Goal: Transaction & Acquisition: Subscribe to service/newsletter

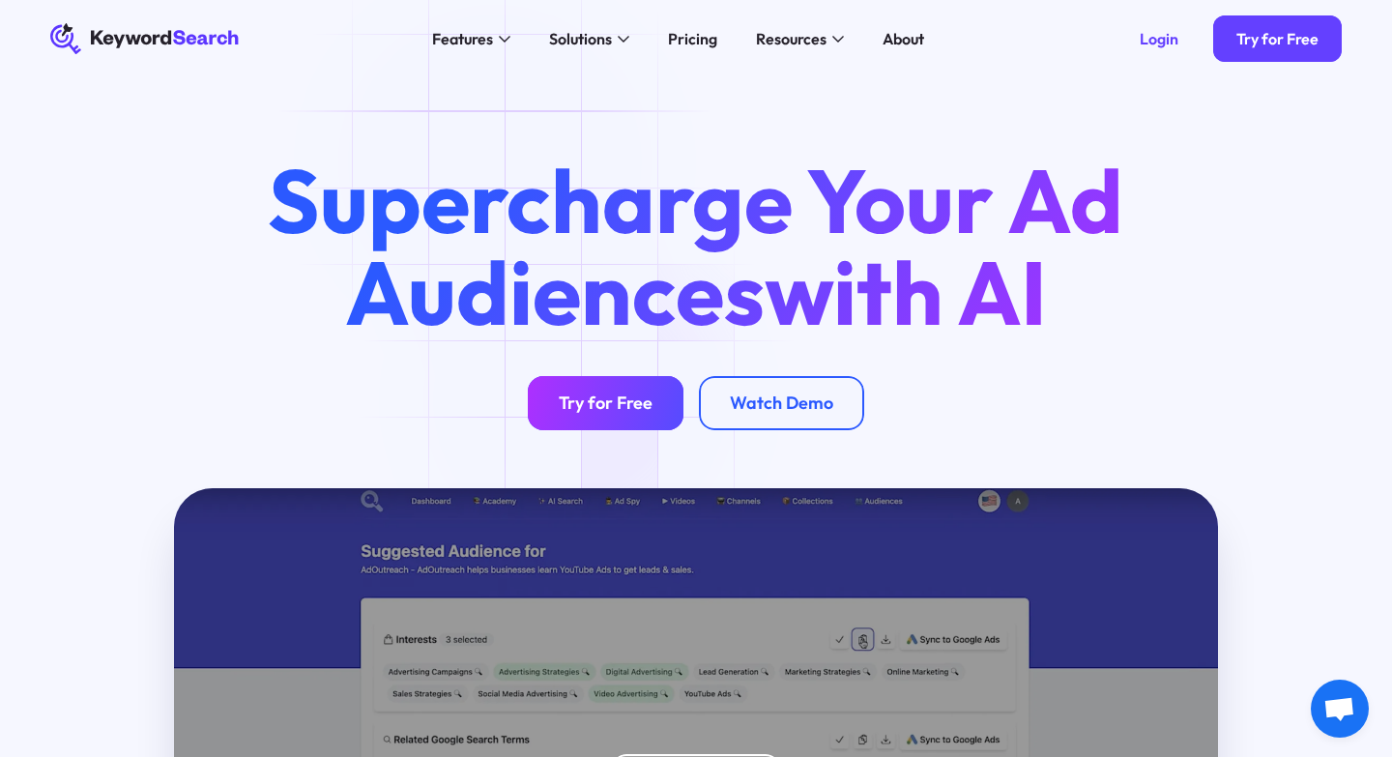
click at [580, 401] on div "Try for Free" at bounding box center [606, 404] width 94 height 22
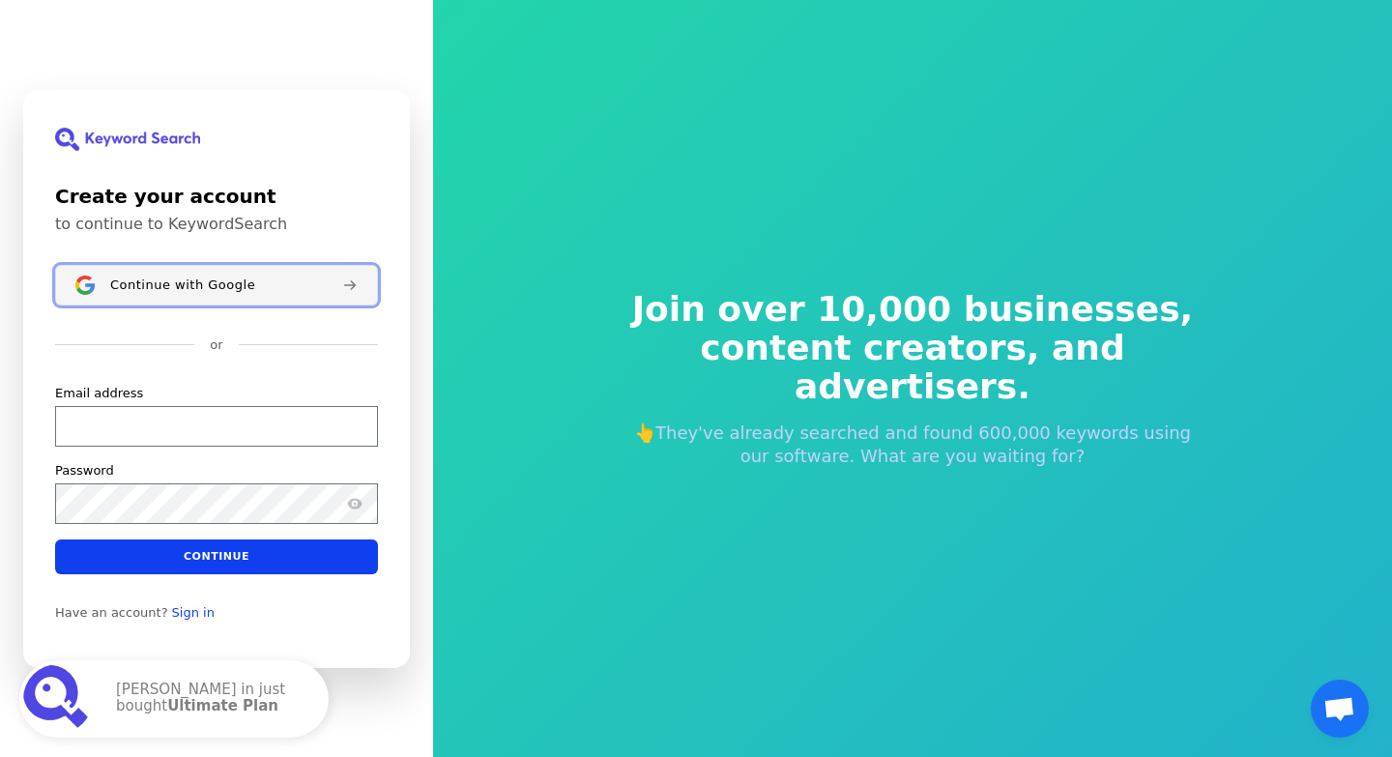
click at [205, 285] on span "Continue with Google" at bounding box center [182, 284] width 145 height 15
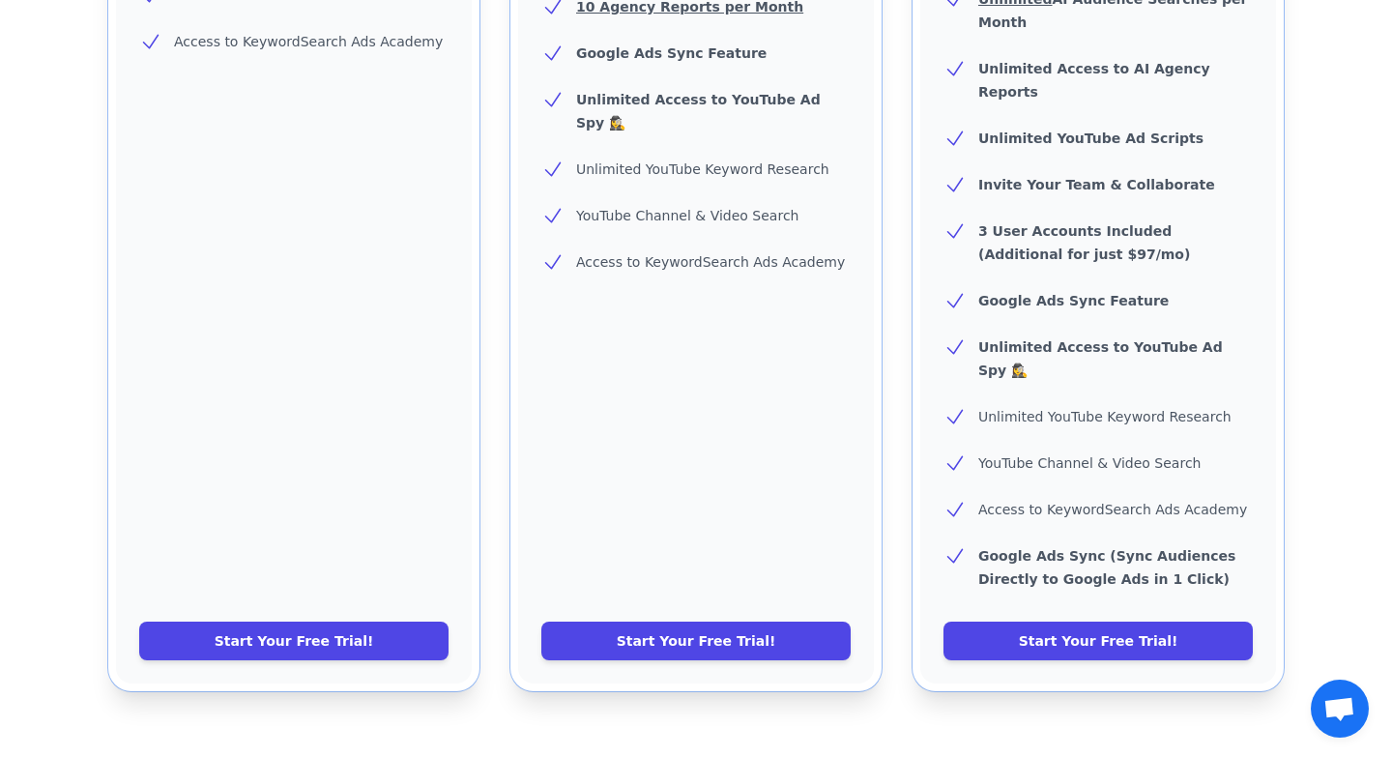
scroll to position [876, 0]
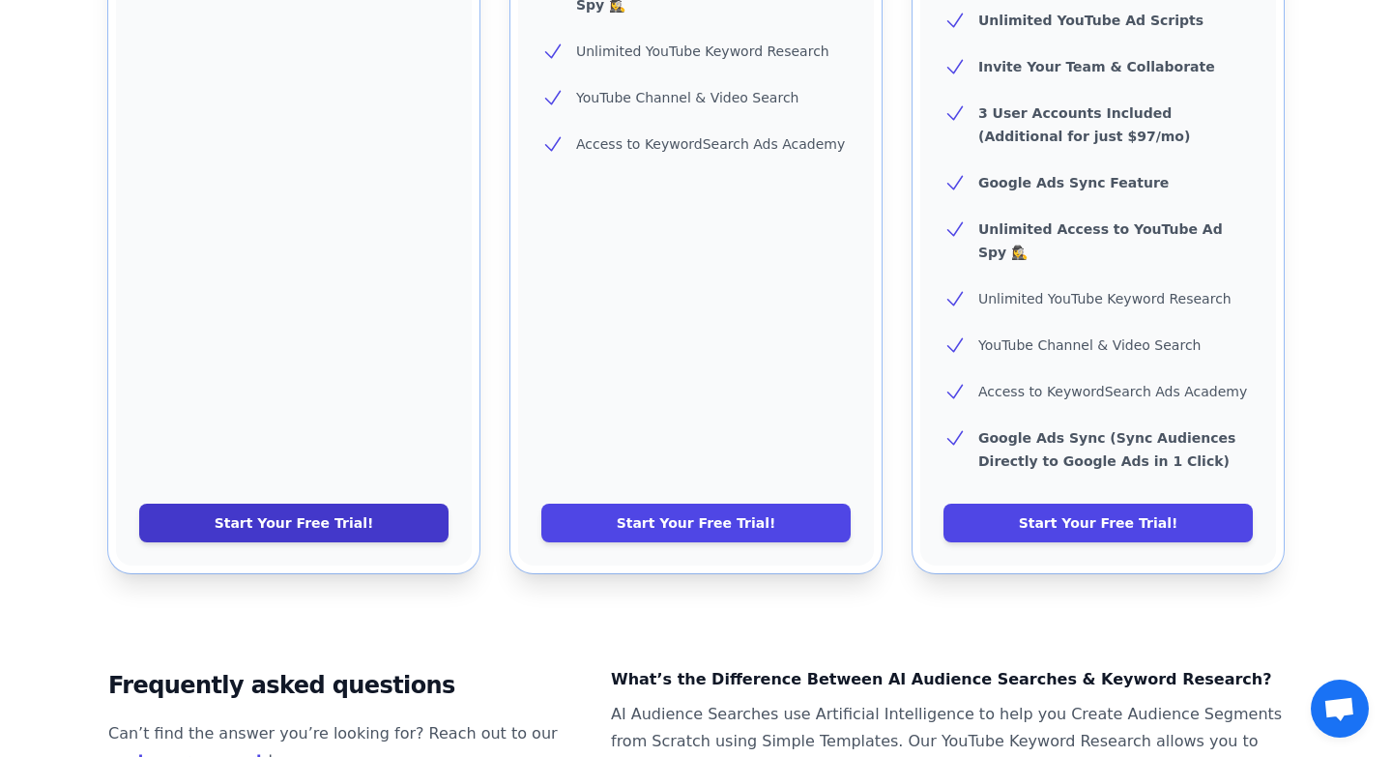
click at [234, 504] on link "Start Your Free Trial!" at bounding box center [293, 523] width 309 height 39
